Goal: Task Accomplishment & Management: Manage account settings

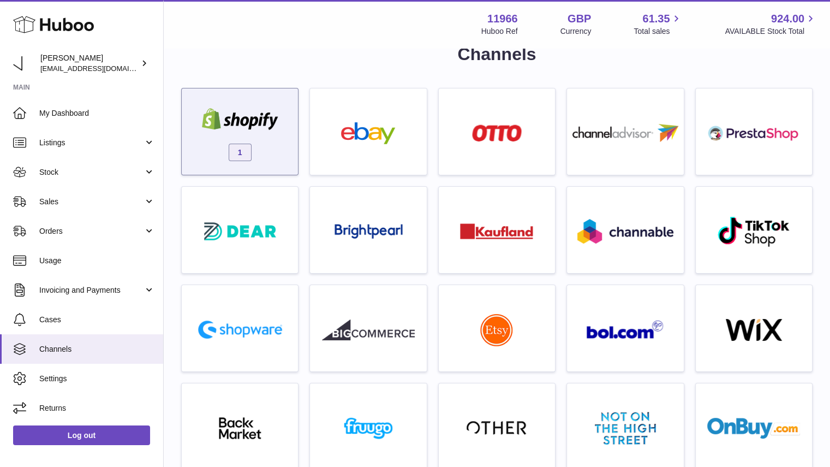
drag, startPoint x: 0, startPoint y: 0, endPoint x: 250, endPoint y: 116, distance: 275.5
click at [250, 116] on img at bounding box center [240, 119] width 93 height 22
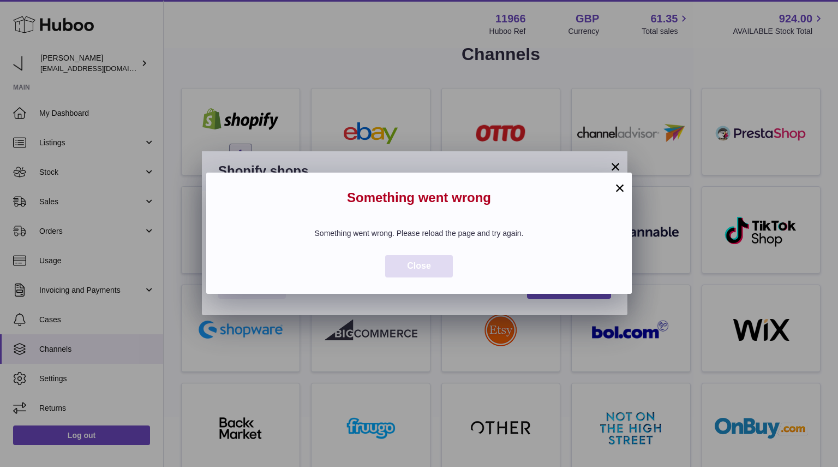
click at [440, 271] on button "Close" at bounding box center [419, 266] width 68 height 22
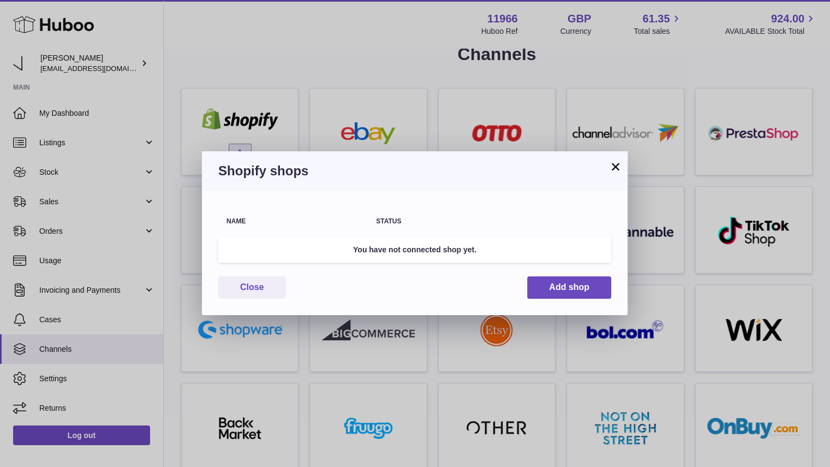
click at [613, 165] on button "×" at bounding box center [615, 166] width 13 height 13
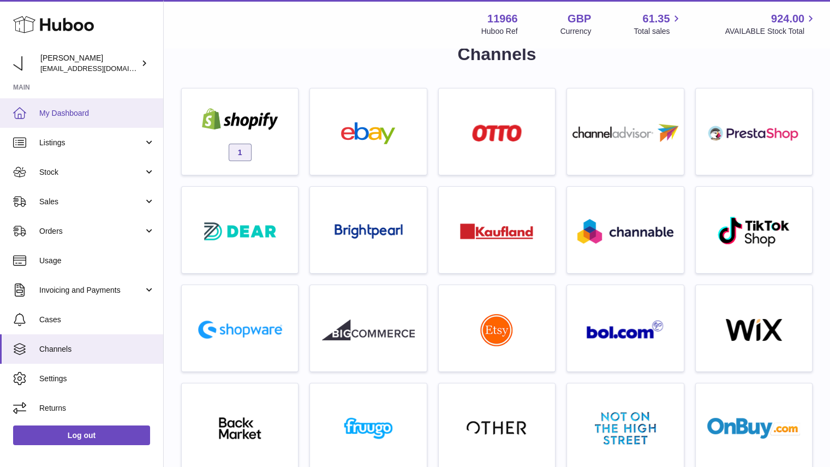
click at [57, 115] on span "My Dashboard" at bounding box center [97, 113] width 116 height 10
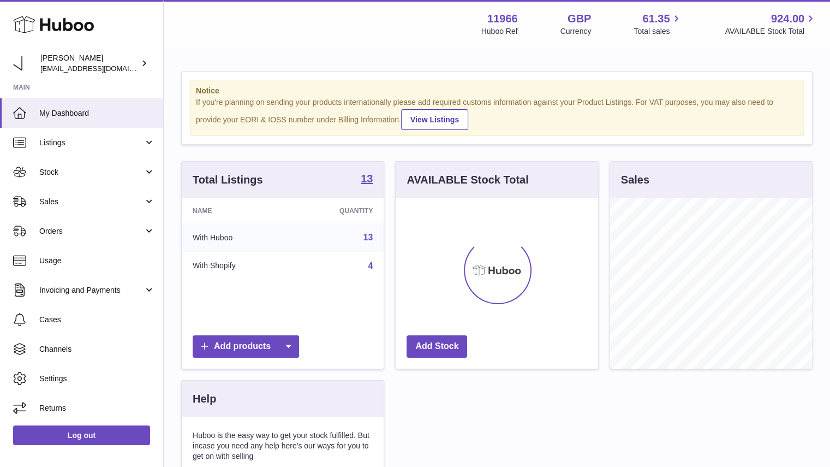
scroll to position [170, 203]
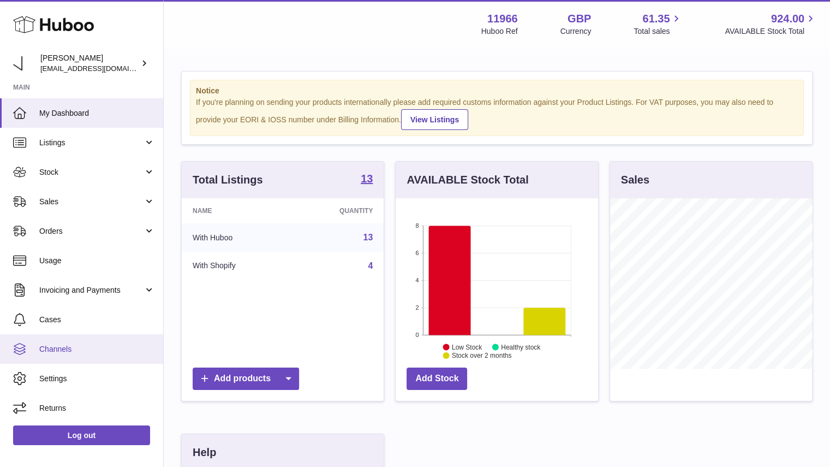
click at [82, 347] on span "Channels" at bounding box center [97, 349] width 116 height 10
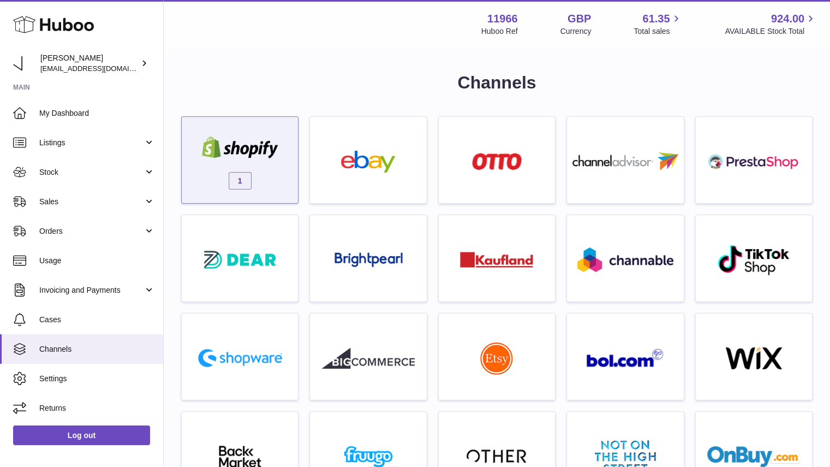
click at [271, 163] on div "1" at bounding box center [239, 163] width 105 height 70
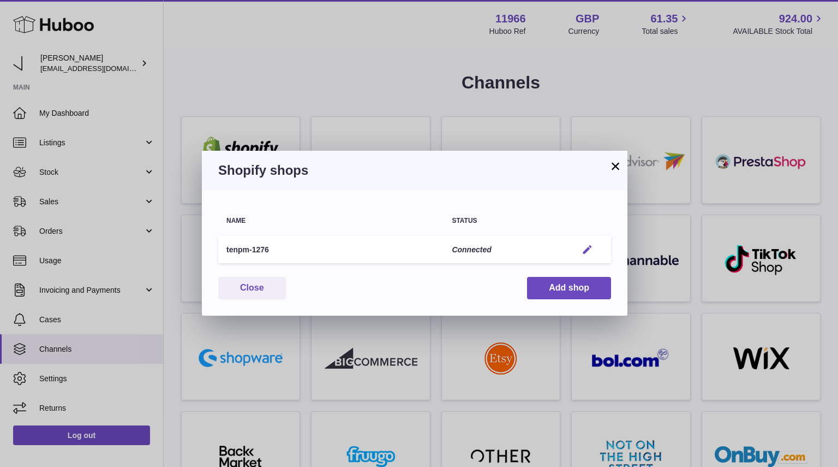
click at [593, 249] on button "Edit" at bounding box center [587, 249] width 20 height 11
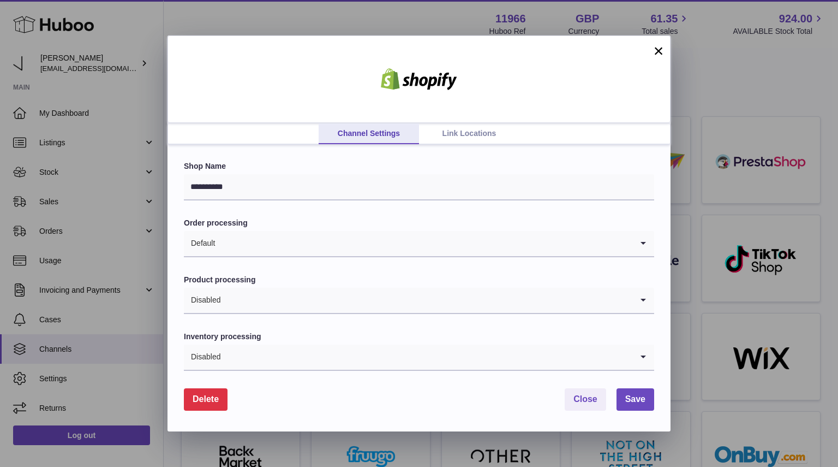
click at [207, 395] on span "Delete" at bounding box center [206, 398] width 26 height 9
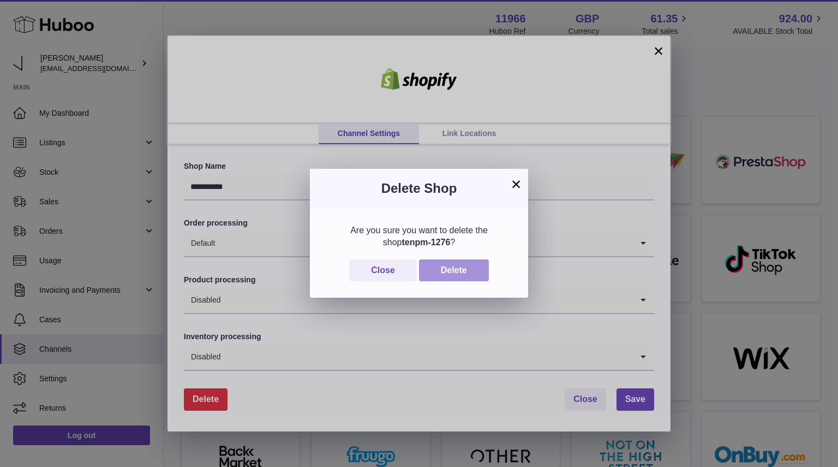
click at [463, 270] on button "Delete" at bounding box center [454, 270] width 70 height 22
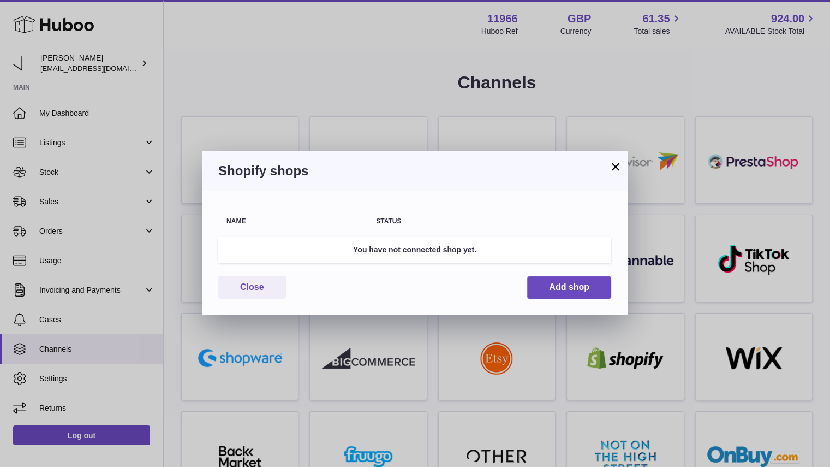
click at [615, 168] on button "×" at bounding box center [615, 166] width 13 height 13
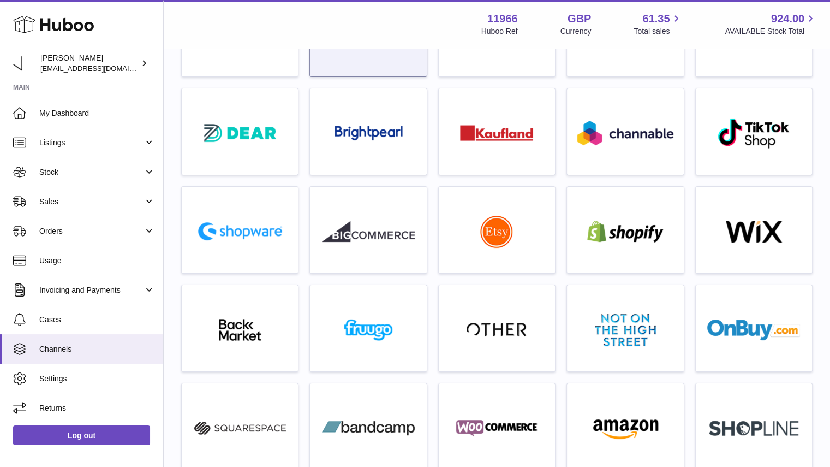
scroll to position [130, 0]
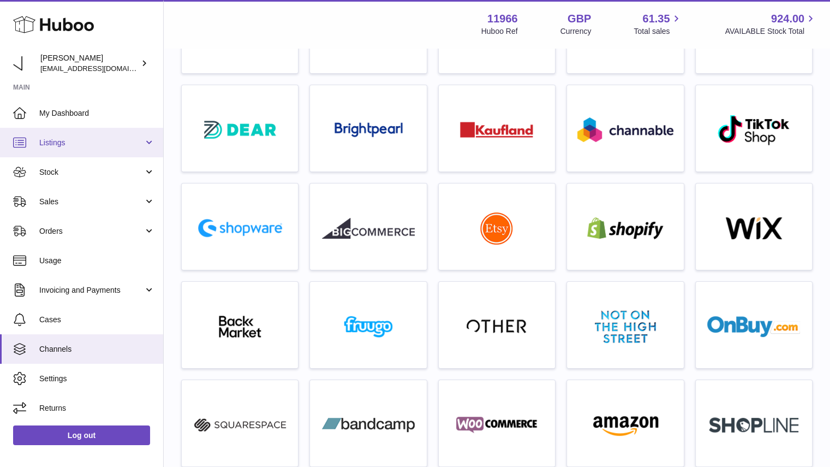
click at [90, 148] on link "Listings" at bounding box center [81, 142] width 163 height 29
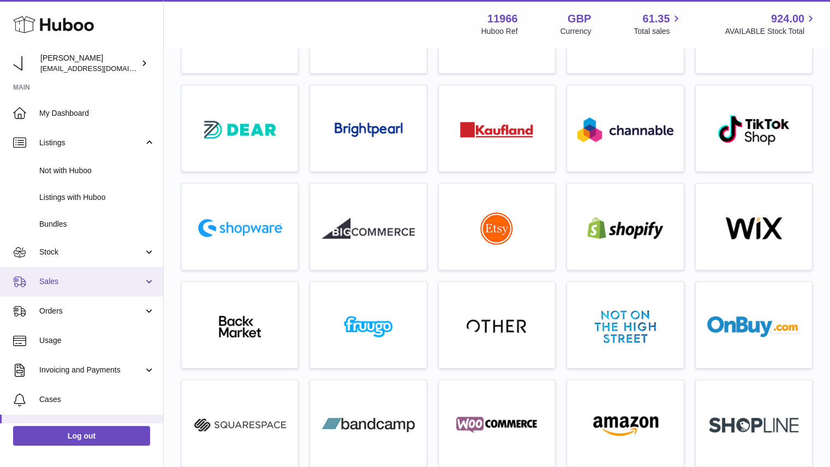
click at [69, 273] on link "Sales" at bounding box center [81, 281] width 163 height 29
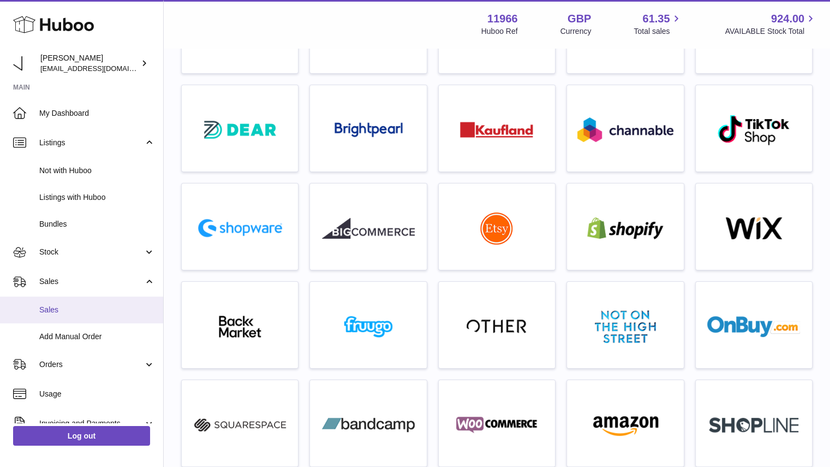
click at [74, 302] on link "Sales" at bounding box center [81, 309] width 163 height 27
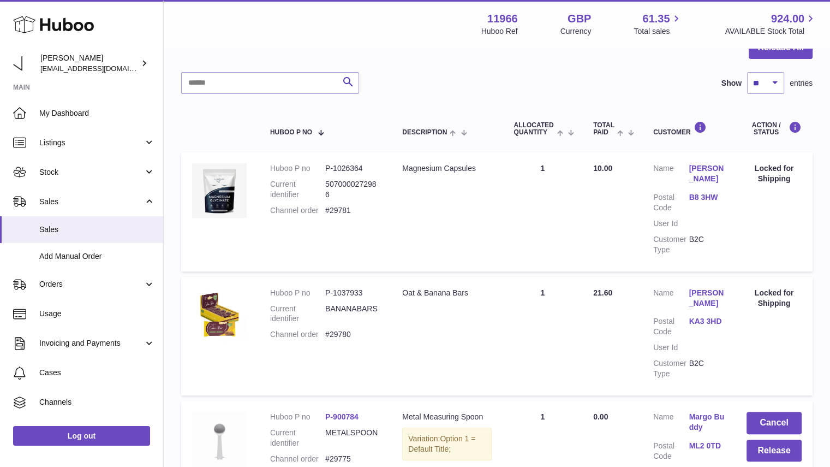
scroll to position [122, 0]
click at [346, 335] on dd "#29780" at bounding box center [352, 334] width 55 height 10
copy dd "29780"
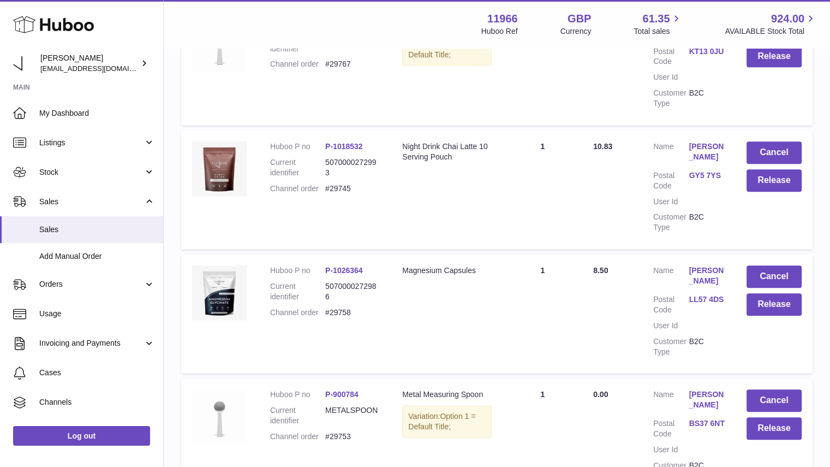
scroll to position [1154, 0]
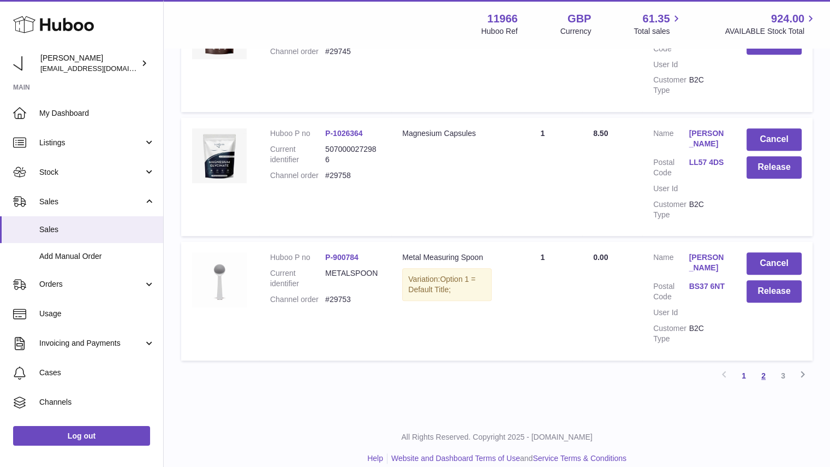
click at [762, 366] on link "2" at bounding box center [764, 376] width 20 height 20
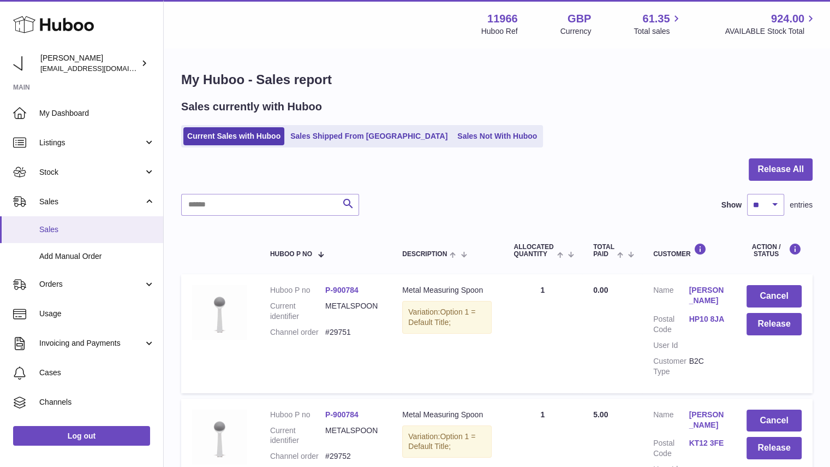
click at [59, 231] on span "Sales" at bounding box center [97, 229] width 116 height 10
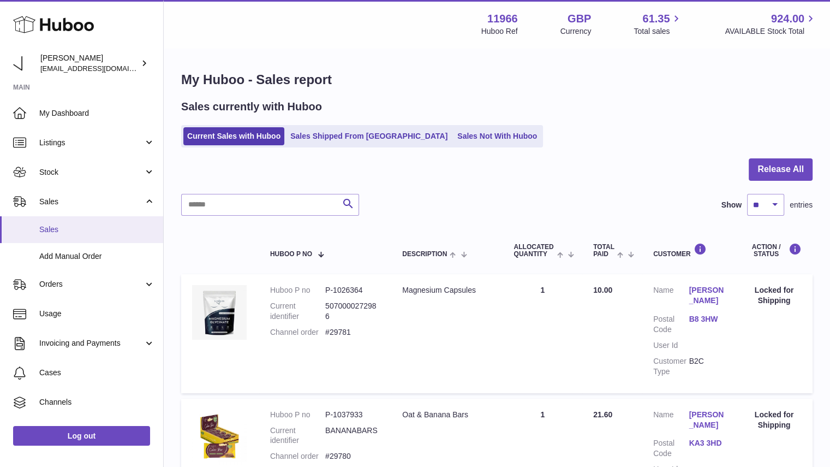
click at [88, 235] on link "Sales" at bounding box center [81, 229] width 163 height 27
